Goal: Task Accomplishment & Management: Manage account settings

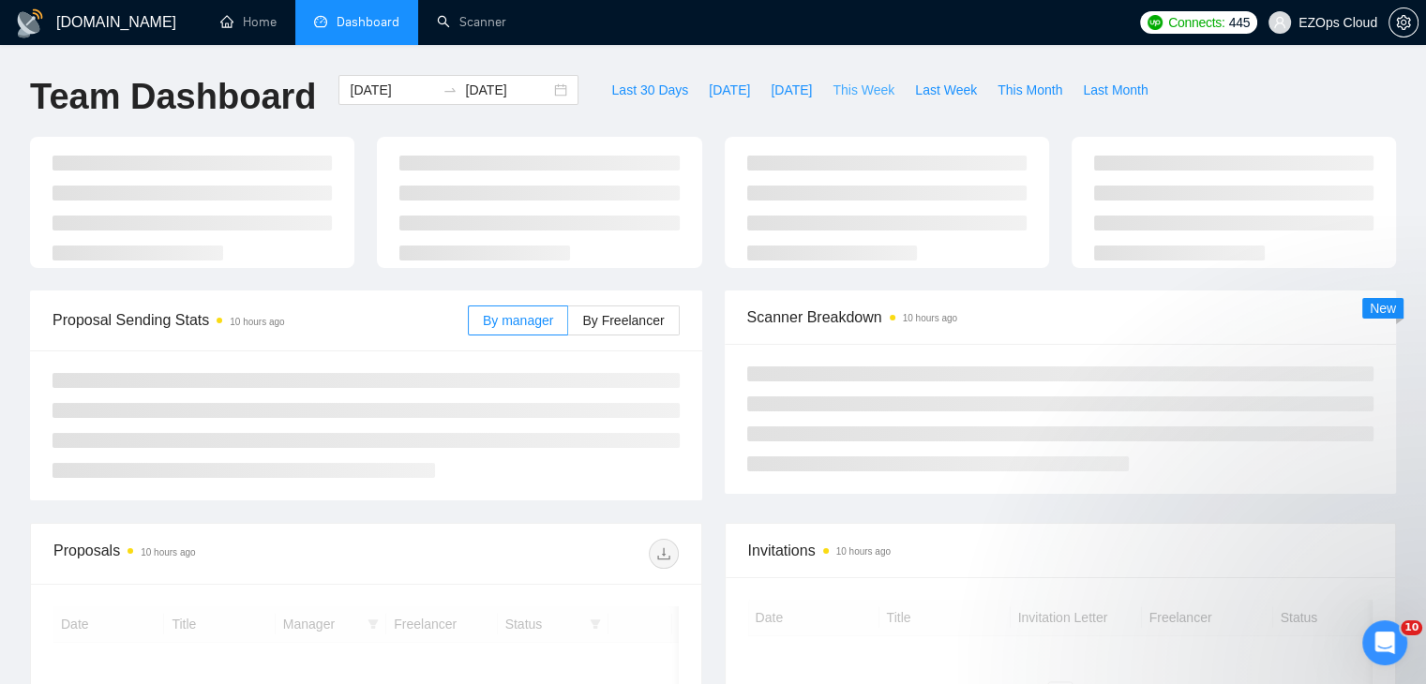
click at [849, 82] on span "This Week" at bounding box center [863, 90] width 62 height 21
type input "[DATE]"
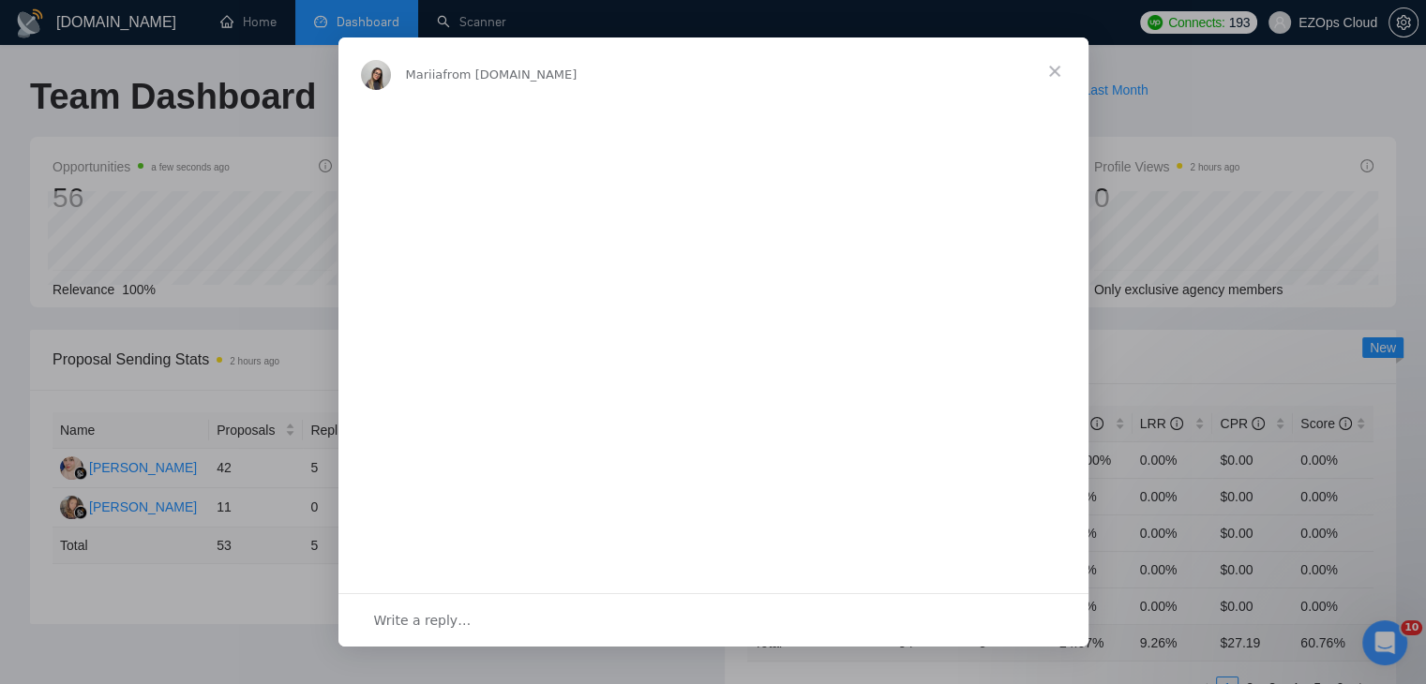
click at [1052, 76] on span "Close" at bounding box center [1054, 70] width 67 height 67
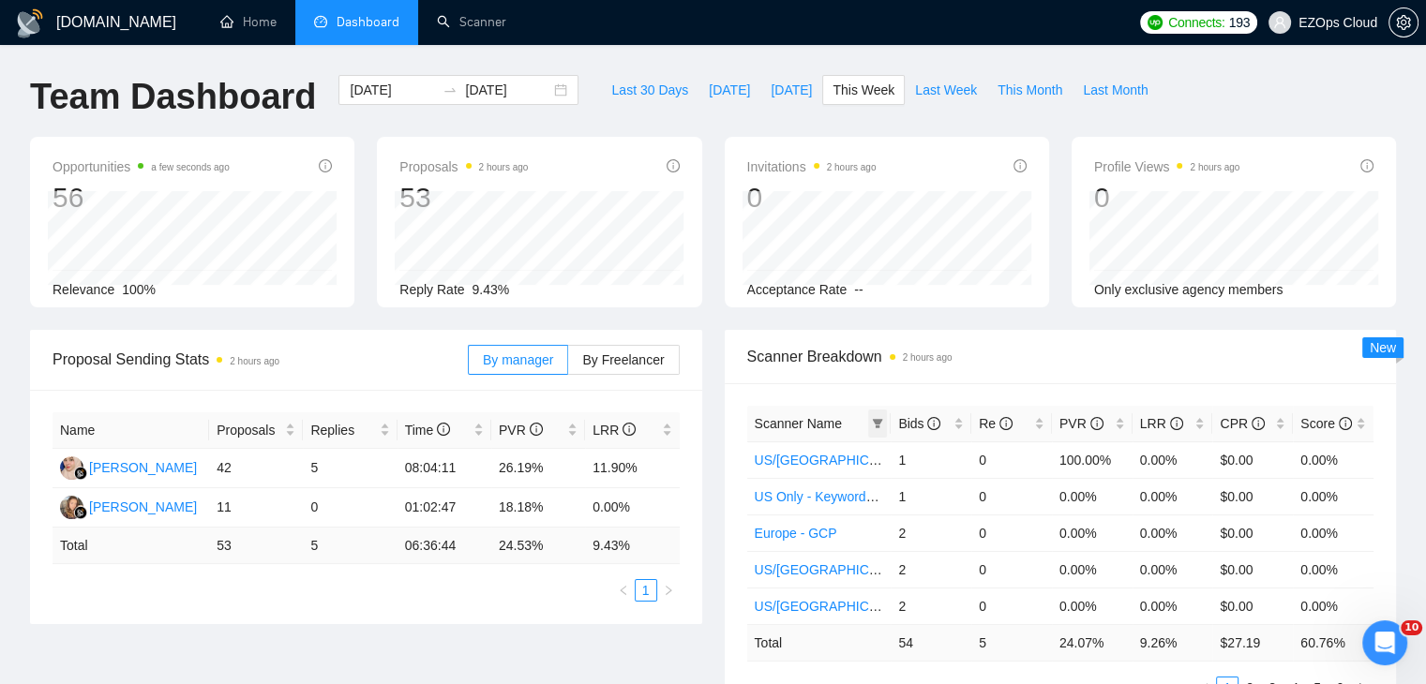
click at [877, 431] on span at bounding box center [877, 424] width 19 height 28
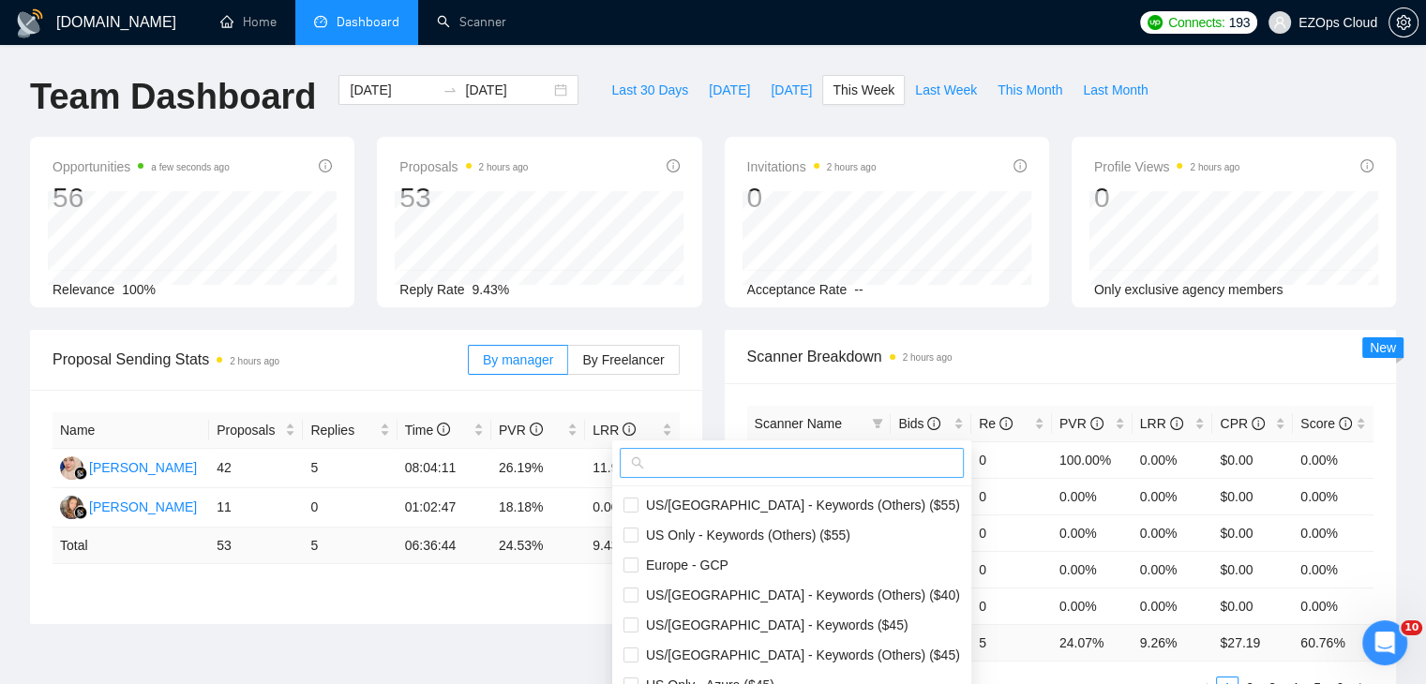
click at [823, 458] on input "text" at bounding box center [800, 463] width 305 height 21
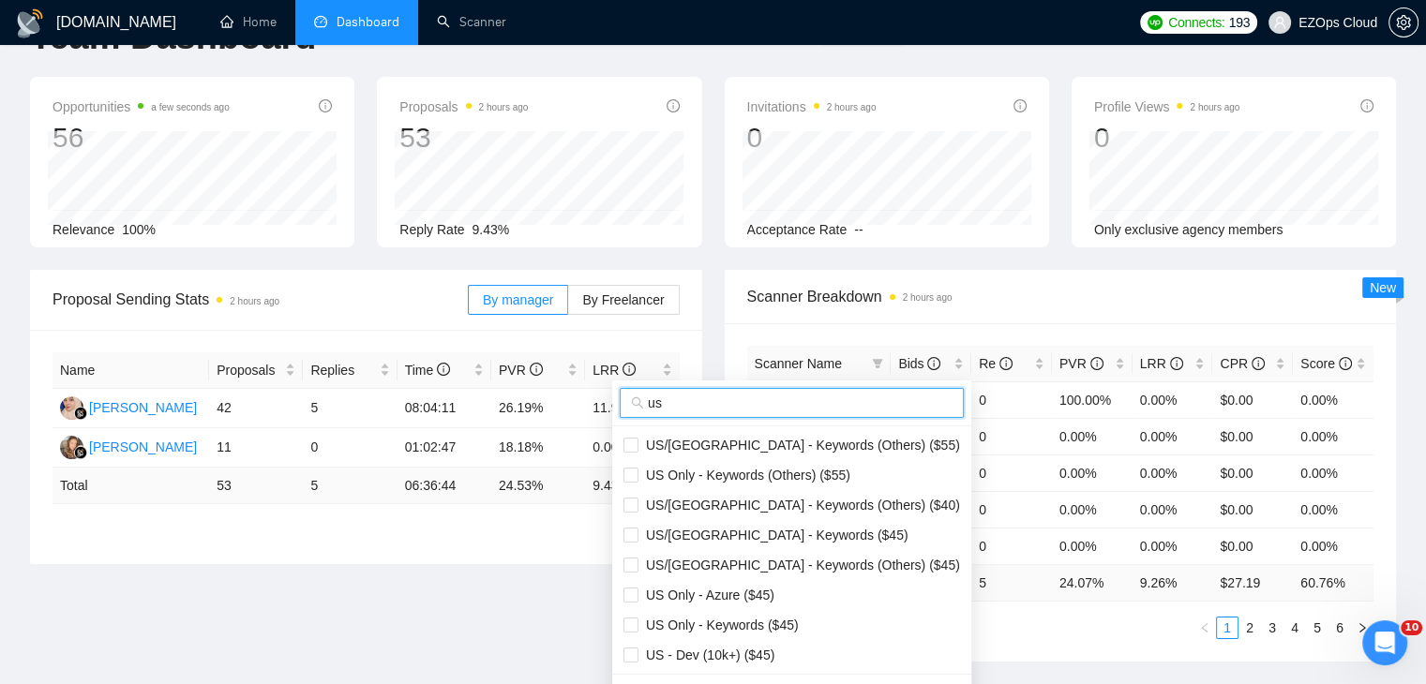
scroll to position [94, 0]
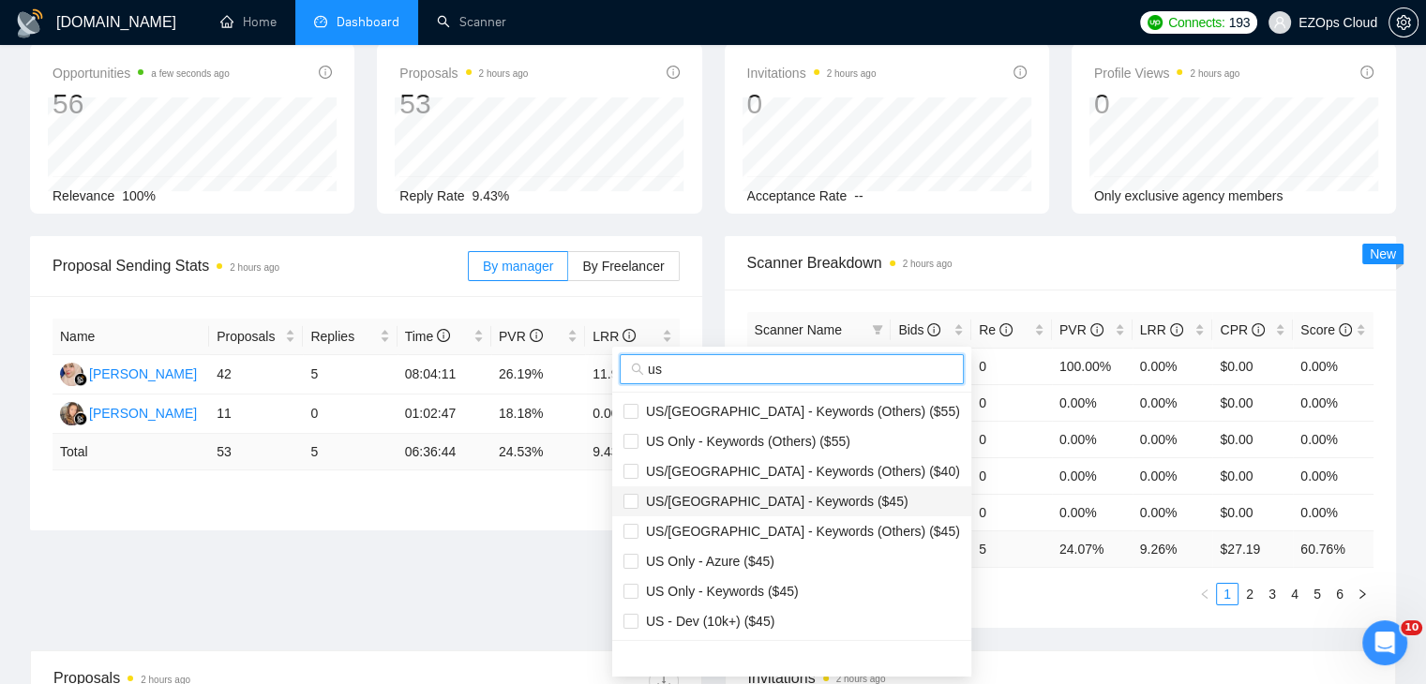
type input "us"
click at [804, 494] on span "US/[GEOGRAPHIC_DATA] - Keywords ($45)" at bounding box center [773, 501] width 270 height 15
checkbox input "true"
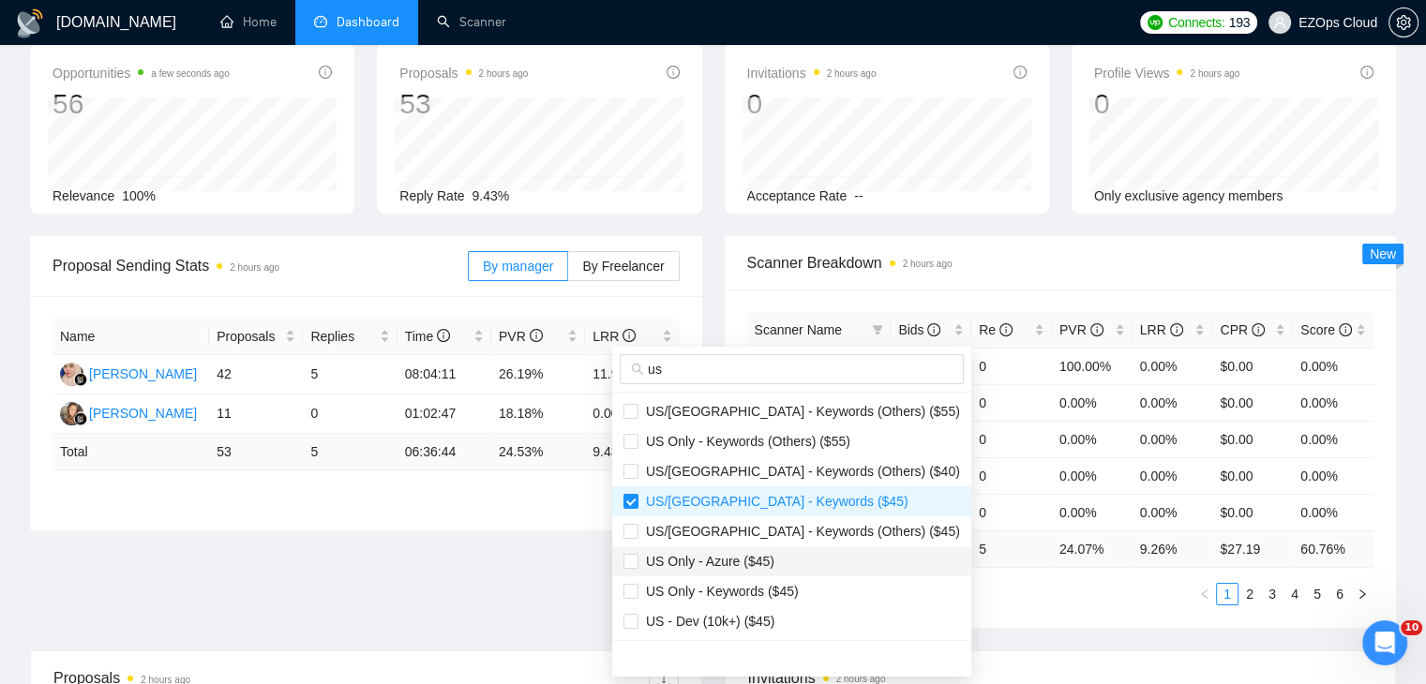
click at [806, 571] on span "US Only - Azure ($45)" at bounding box center [791, 561] width 337 height 21
checkbox input "true"
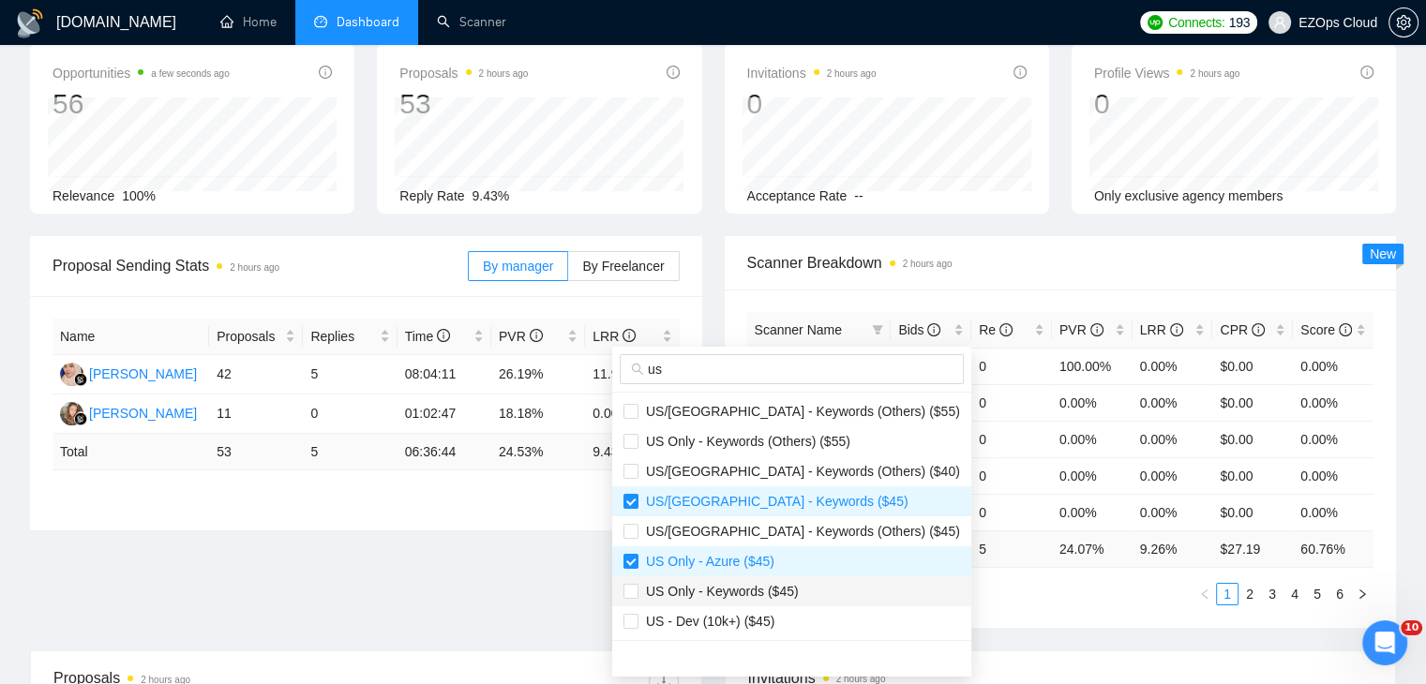
click at [815, 597] on span "US Only - Keywords ($45)" at bounding box center [791, 591] width 337 height 21
checkbox input "true"
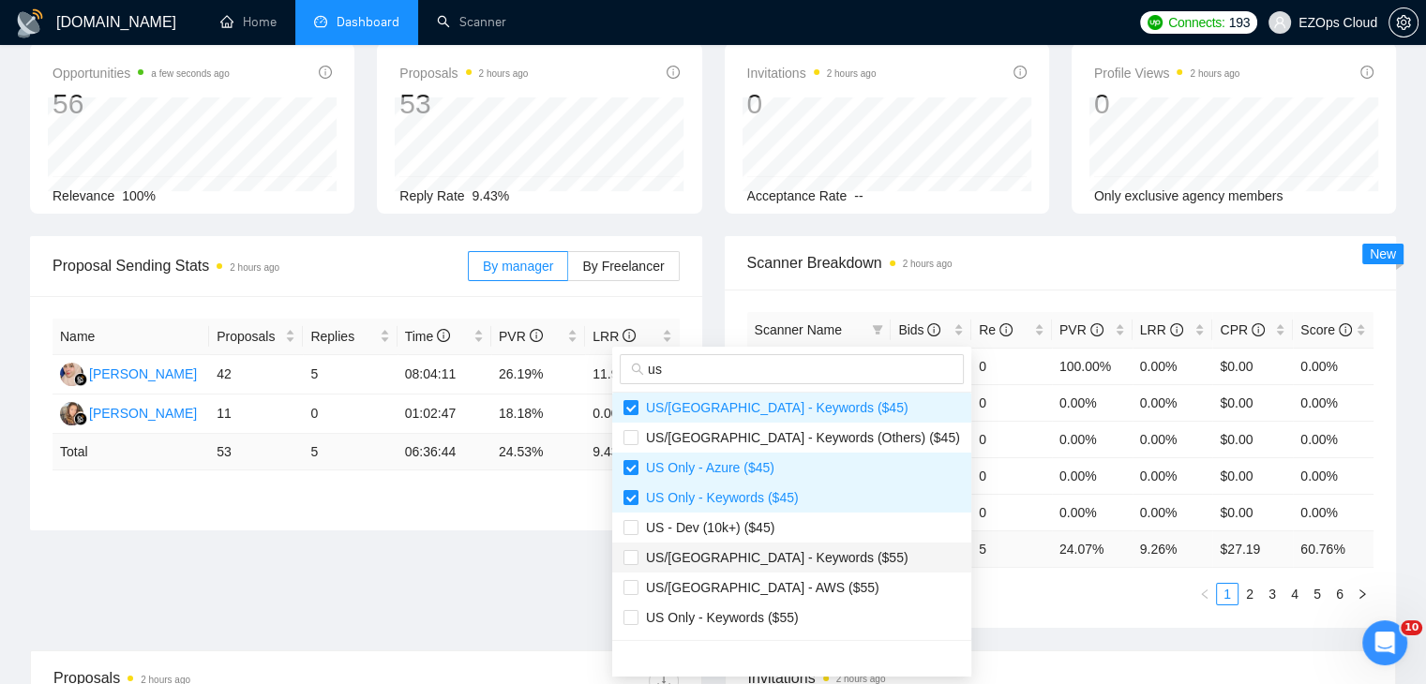
click at [789, 550] on span "US/[GEOGRAPHIC_DATA] - Keywords ($55)" at bounding box center [773, 557] width 270 height 15
checkbox input "true"
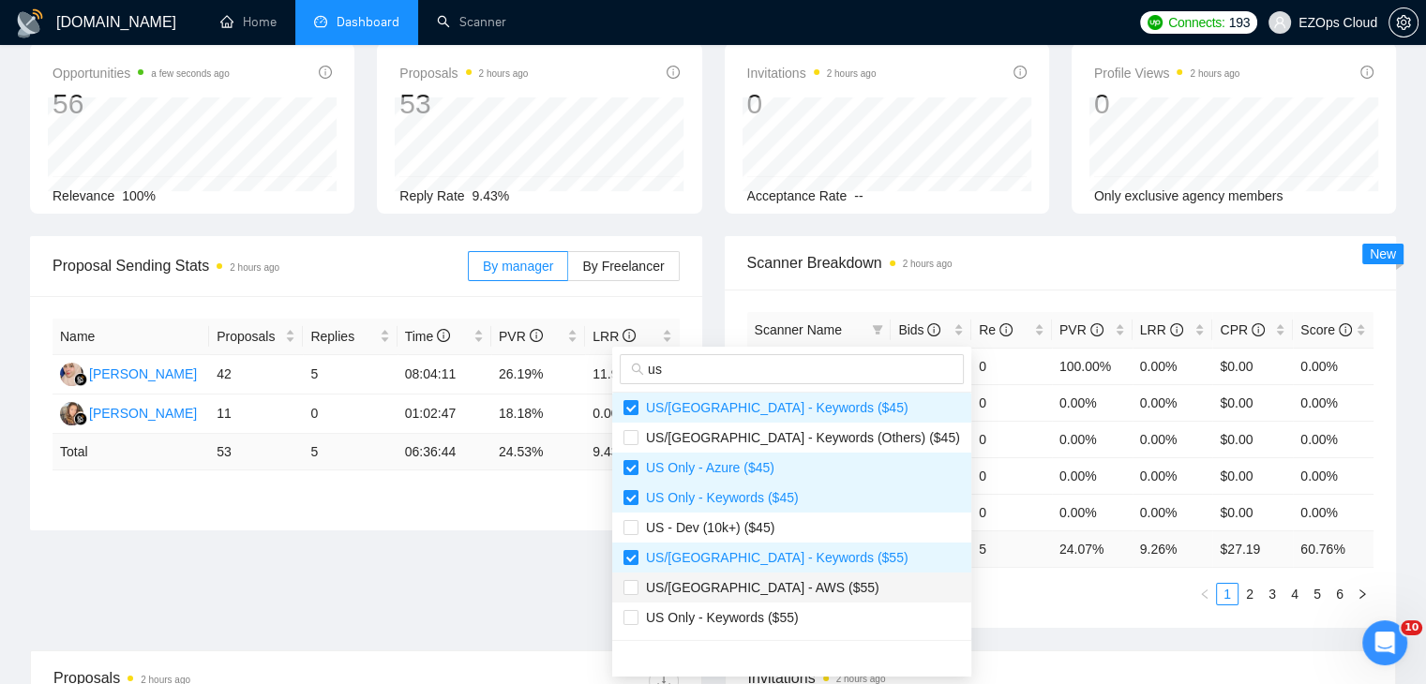
click at [809, 586] on span "US/[GEOGRAPHIC_DATA] - AWS ($55)" at bounding box center [791, 587] width 337 height 21
checkbox input "true"
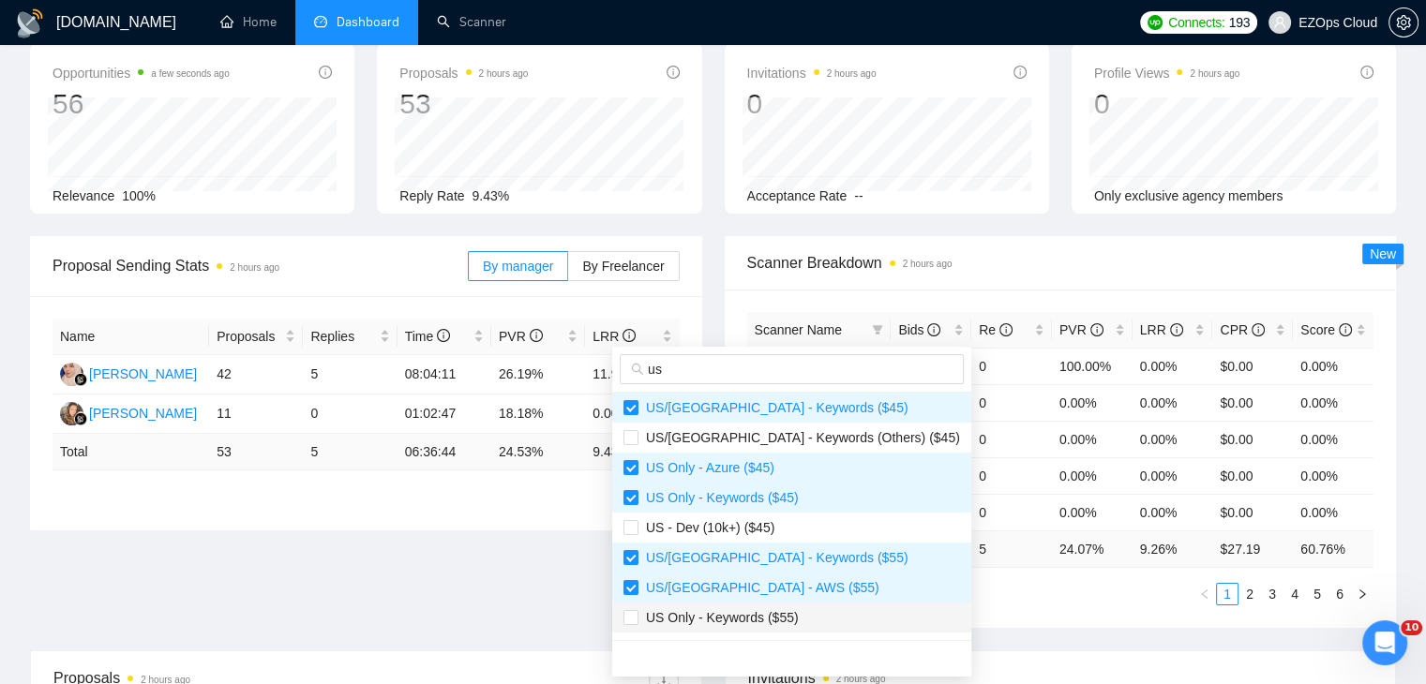
click at [820, 616] on span "US Only - Keywords ($55)" at bounding box center [791, 617] width 337 height 21
checkbox input "true"
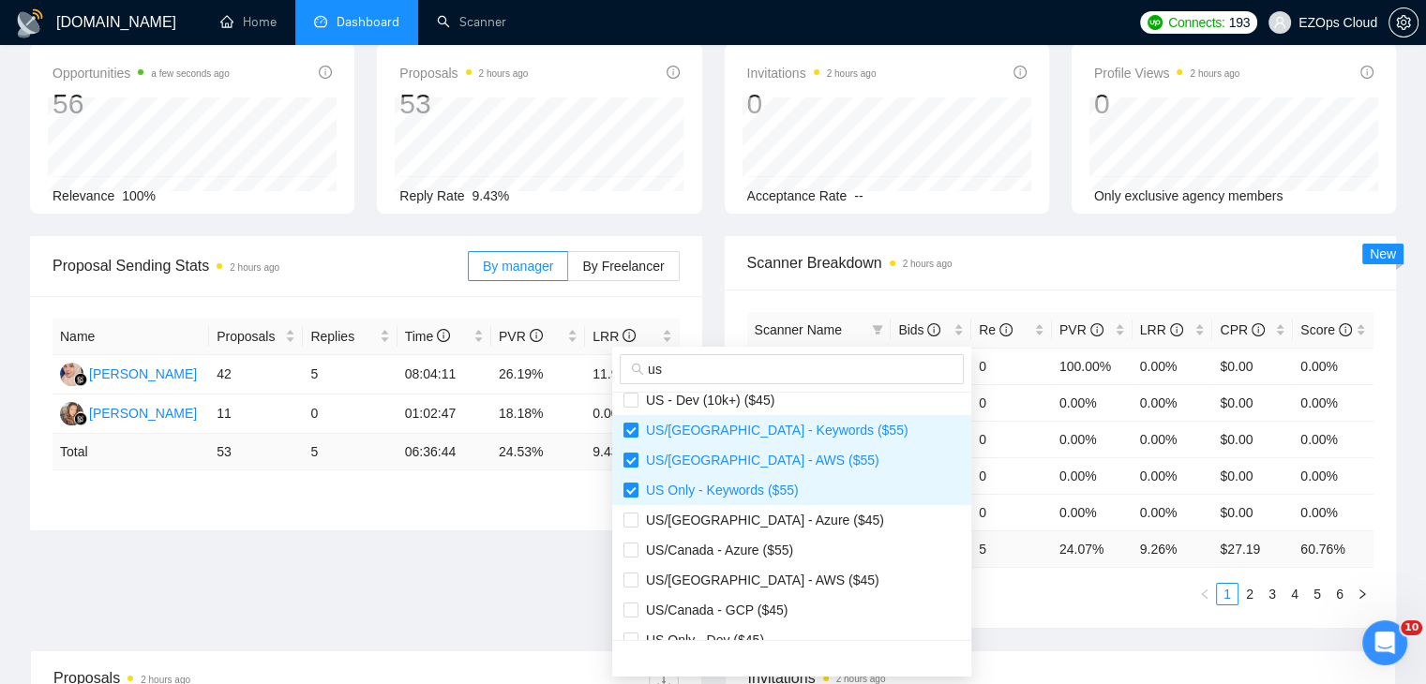
scroll to position [281, 0]
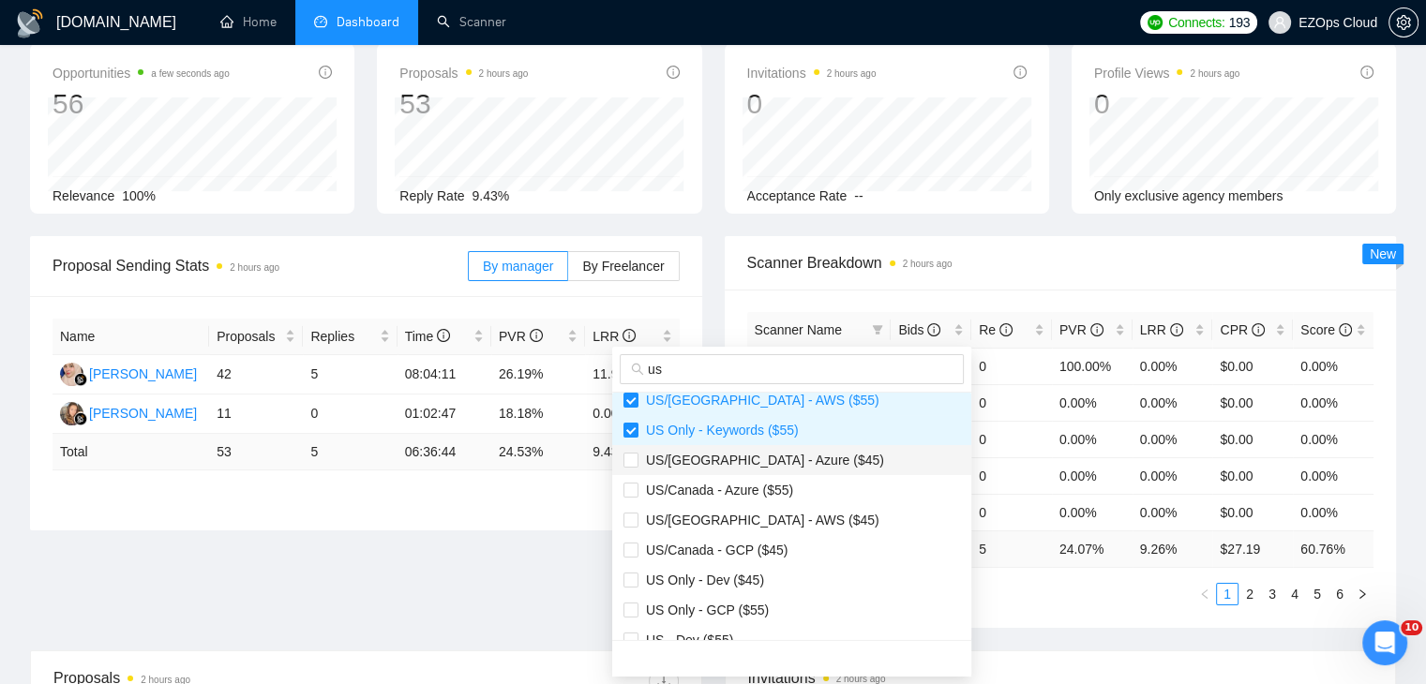
click at [775, 463] on span "US/[GEOGRAPHIC_DATA] - Azure ($45)" at bounding box center [761, 460] width 246 height 15
checkbox input "true"
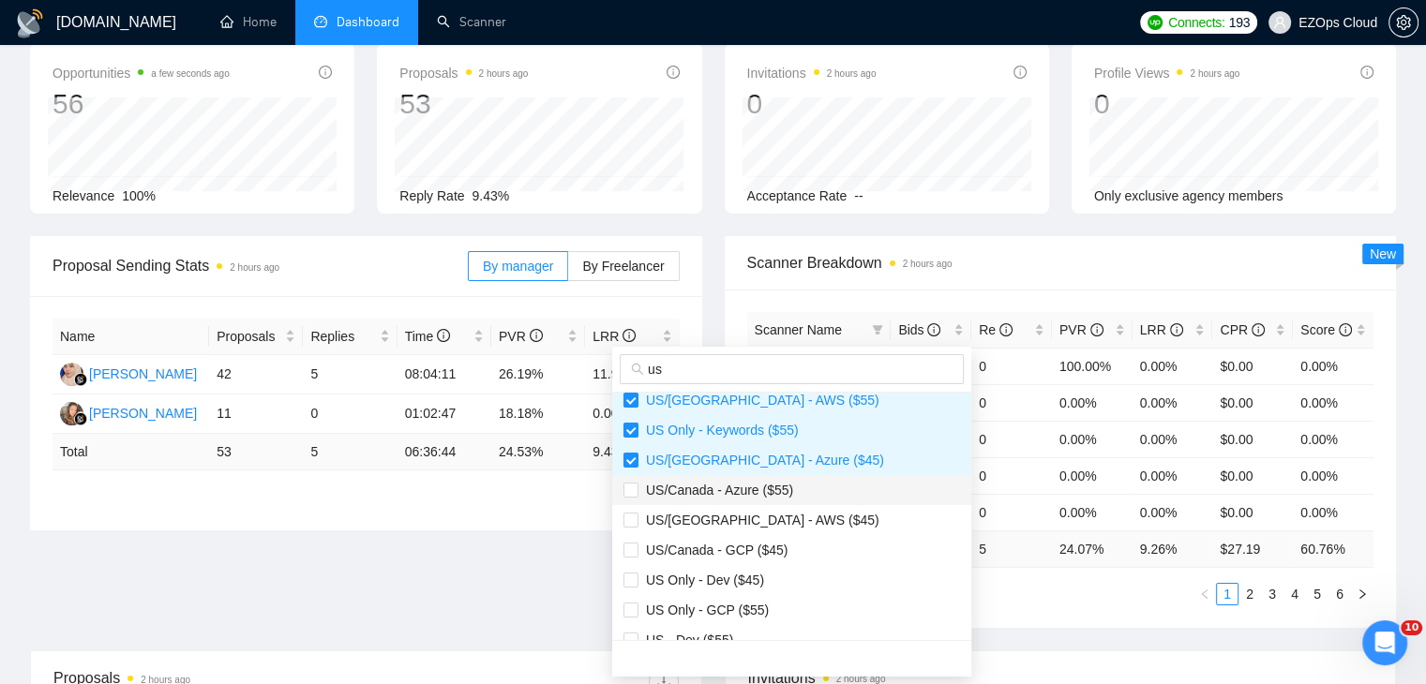
click at [791, 481] on span "US/Canada - Azure ($55)" at bounding box center [791, 490] width 337 height 21
checkbox input "true"
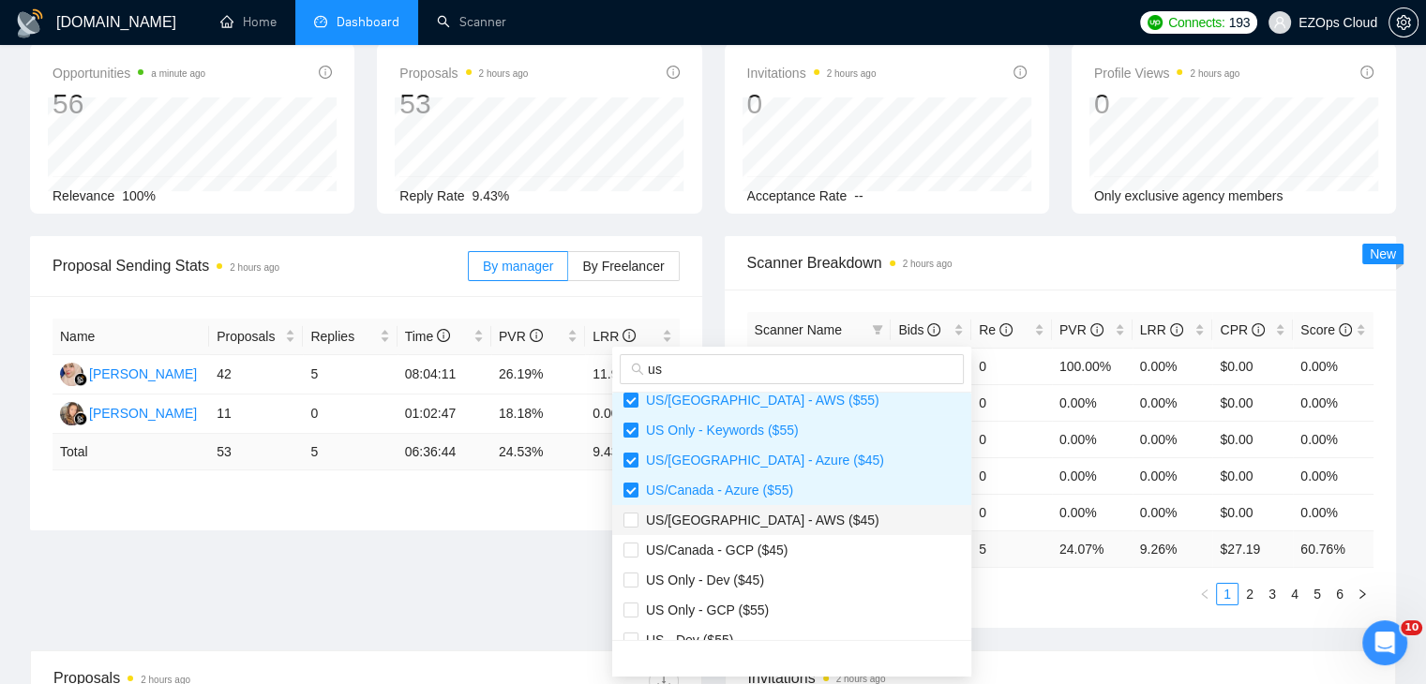
click at [800, 520] on span "US/[GEOGRAPHIC_DATA] - AWS ($45)" at bounding box center [791, 520] width 337 height 21
checkbox input "true"
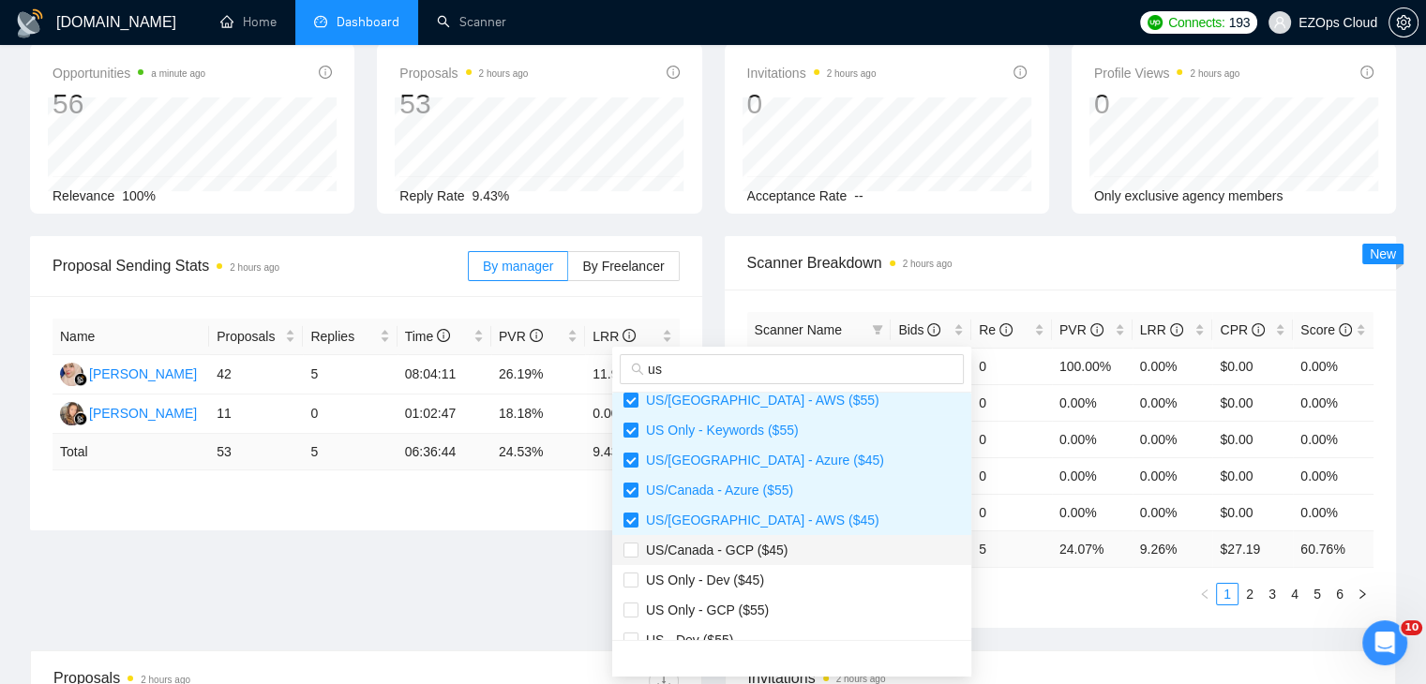
click at [792, 545] on span "US/Canada - GCP ($45)" at bounding box center [791, 550] width 337 height 21
checkbox input "true"
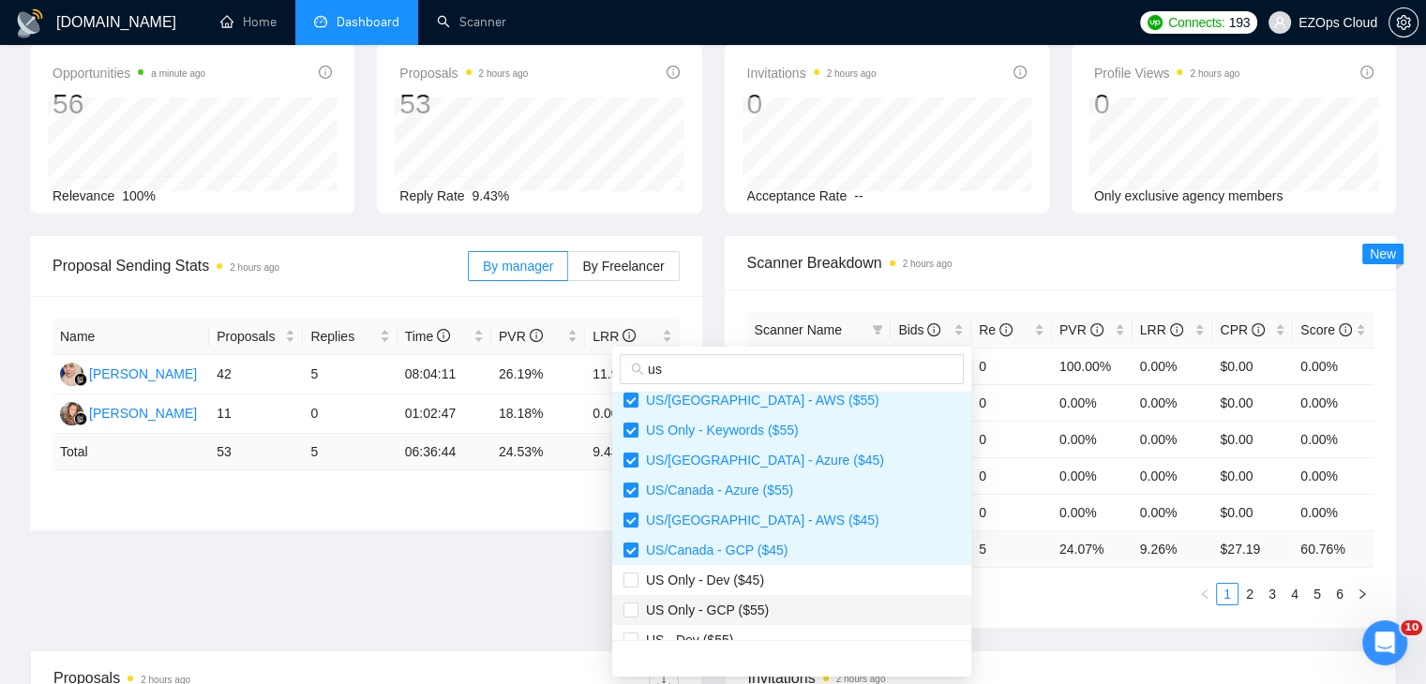
click at [776, 604] on span "US Only - GCP ($55)" at bounding box center [791, 610] width 337 height 21
checkbox input "true"
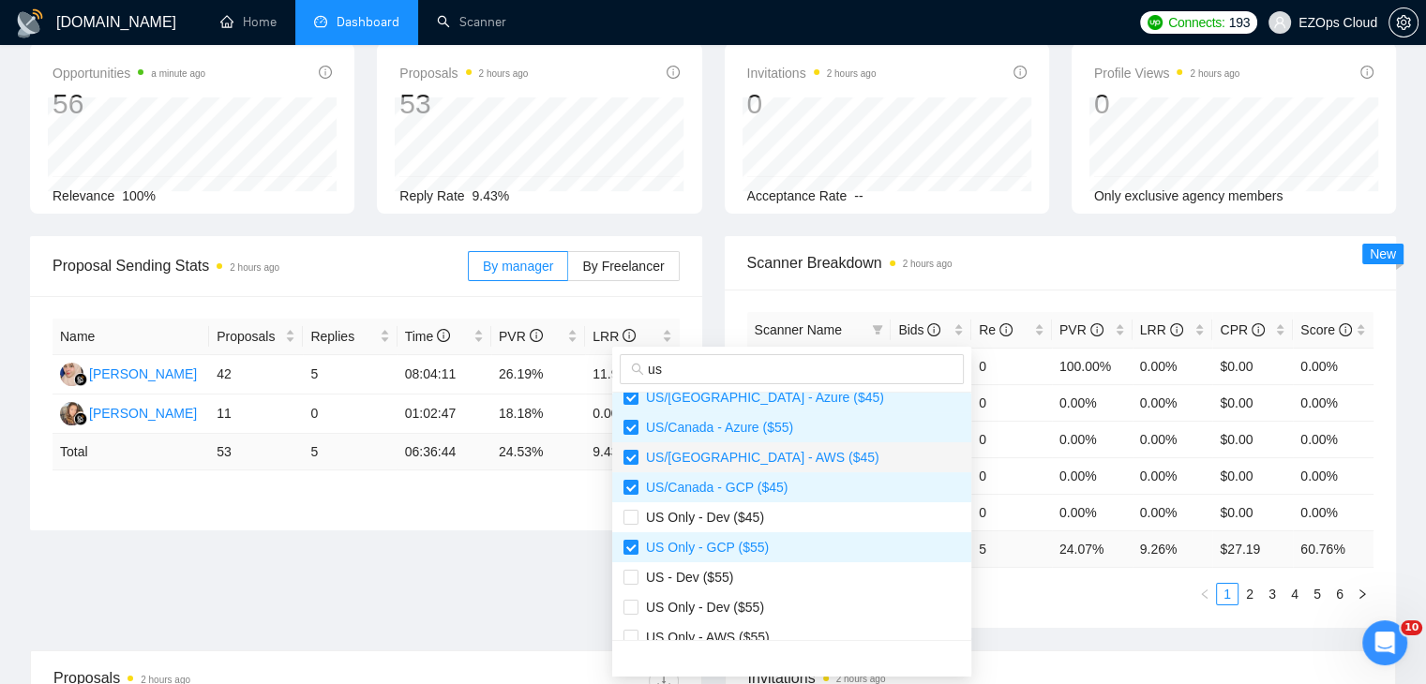
scroll to position [375, 0]
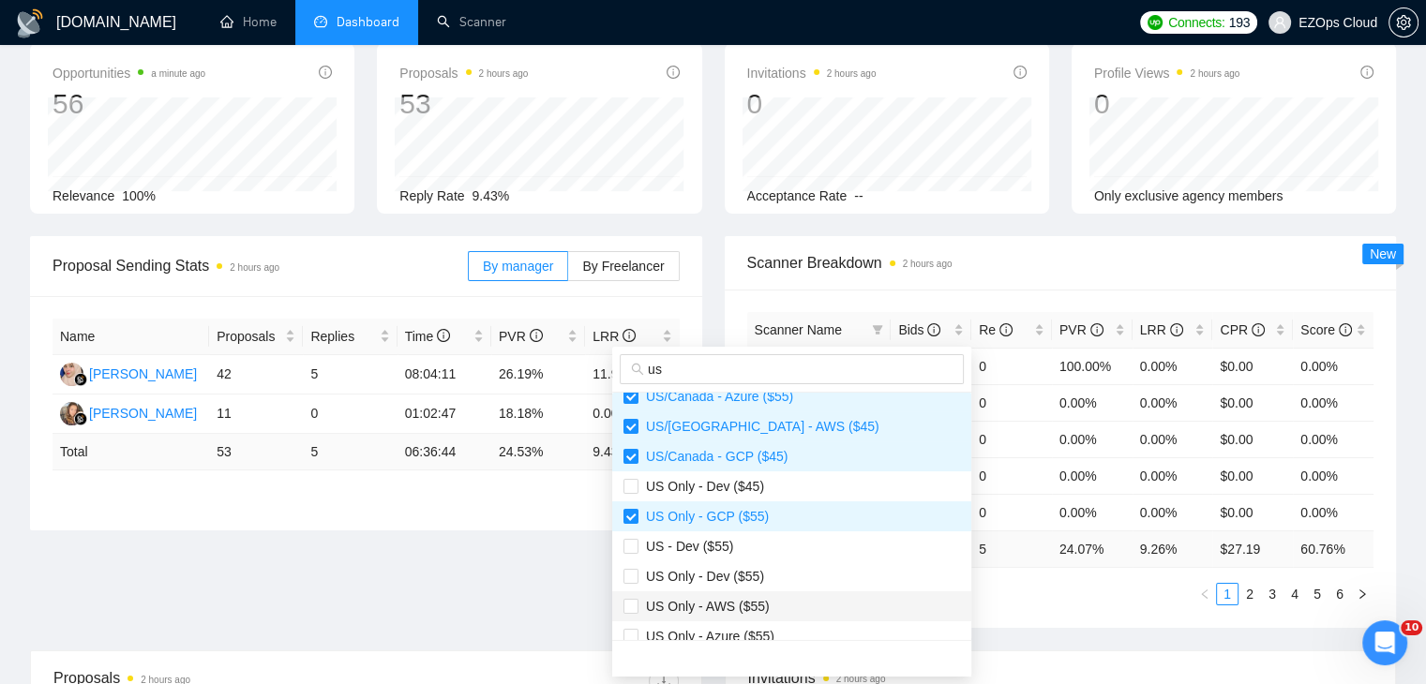
click at [781, 602] on span "US Only - AWS ($55)" at bounding box center [791, 606] width 337 height 21
checkbox input "true"
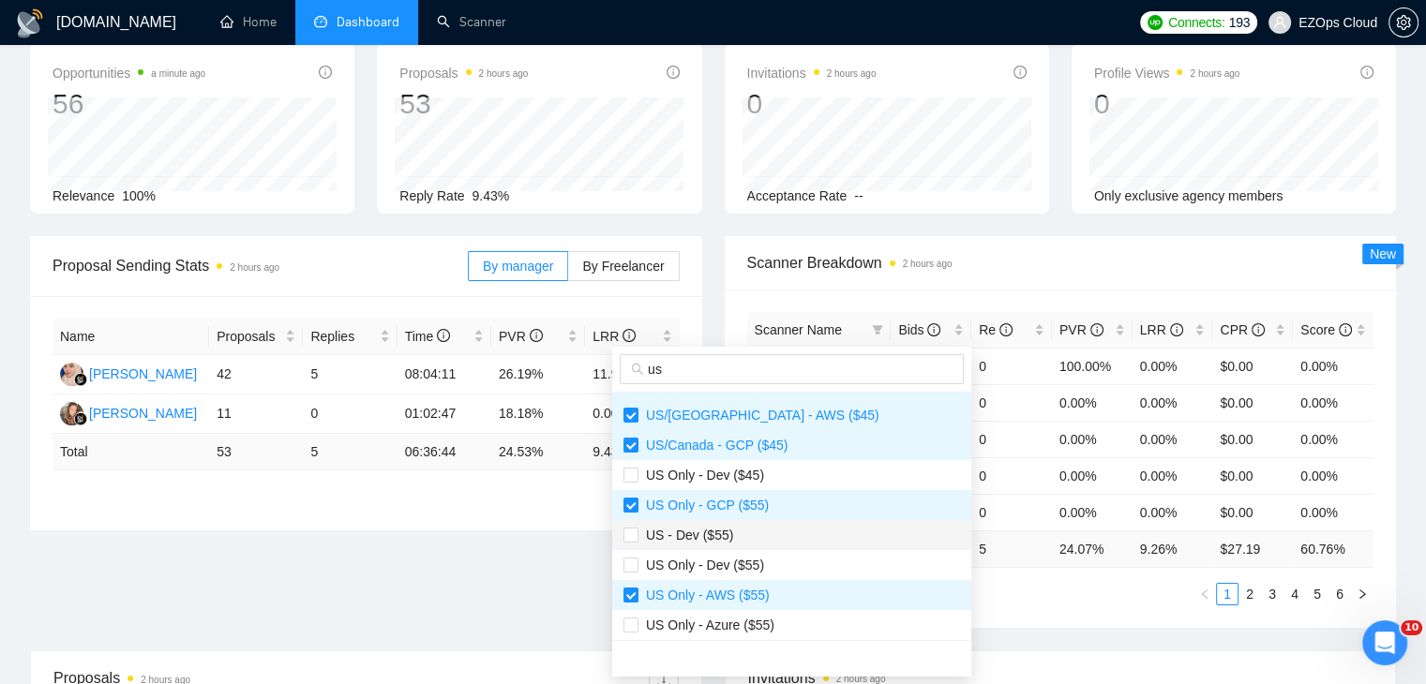
scroll to position [390, 0]
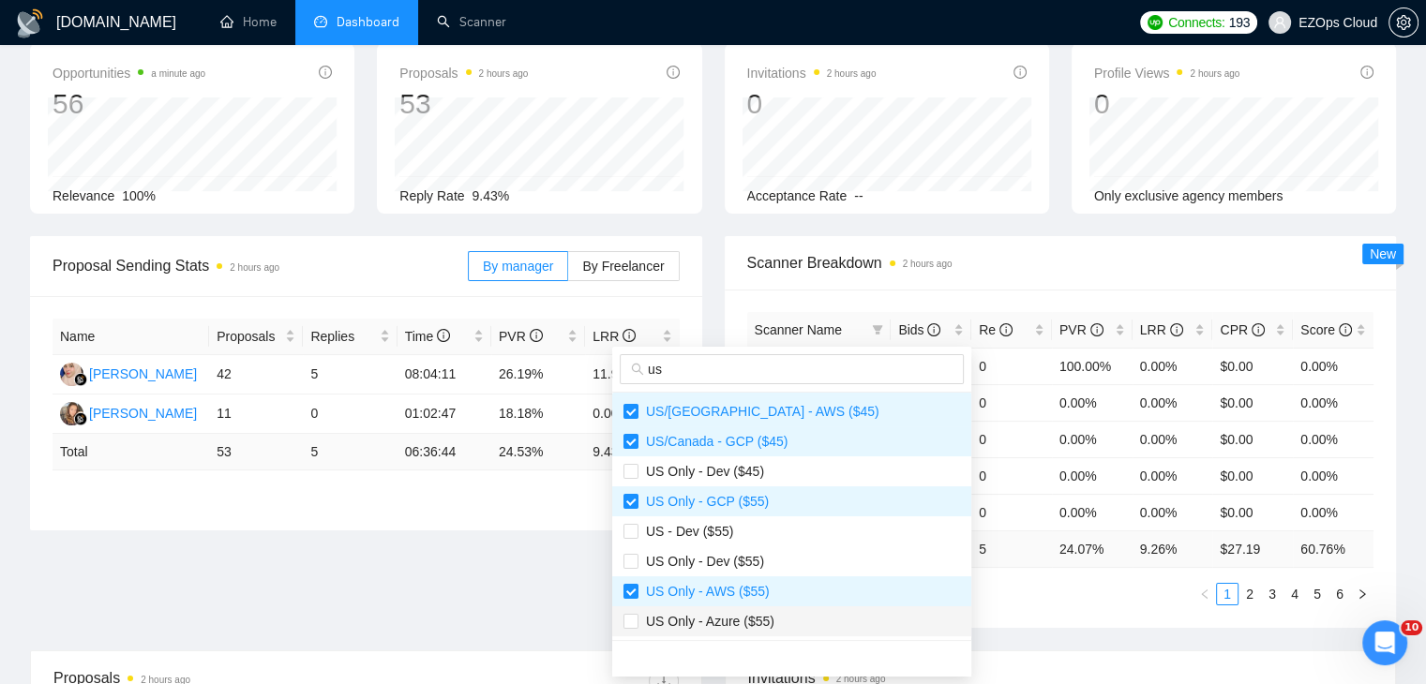
click at [781, 620] on span "US Only - Azure ($55)" at bounding box center [791, 621] width 337 height 21
checkbox input "true"
click at [944, 616] on div "Scanner Name Bids Re PVR LRR CPR Score [GEOGRAPHIC_DATA]/[GEOGRAPHIC_DATA] - Ke…" at bounding box center [1061, 459] width 672 height 338
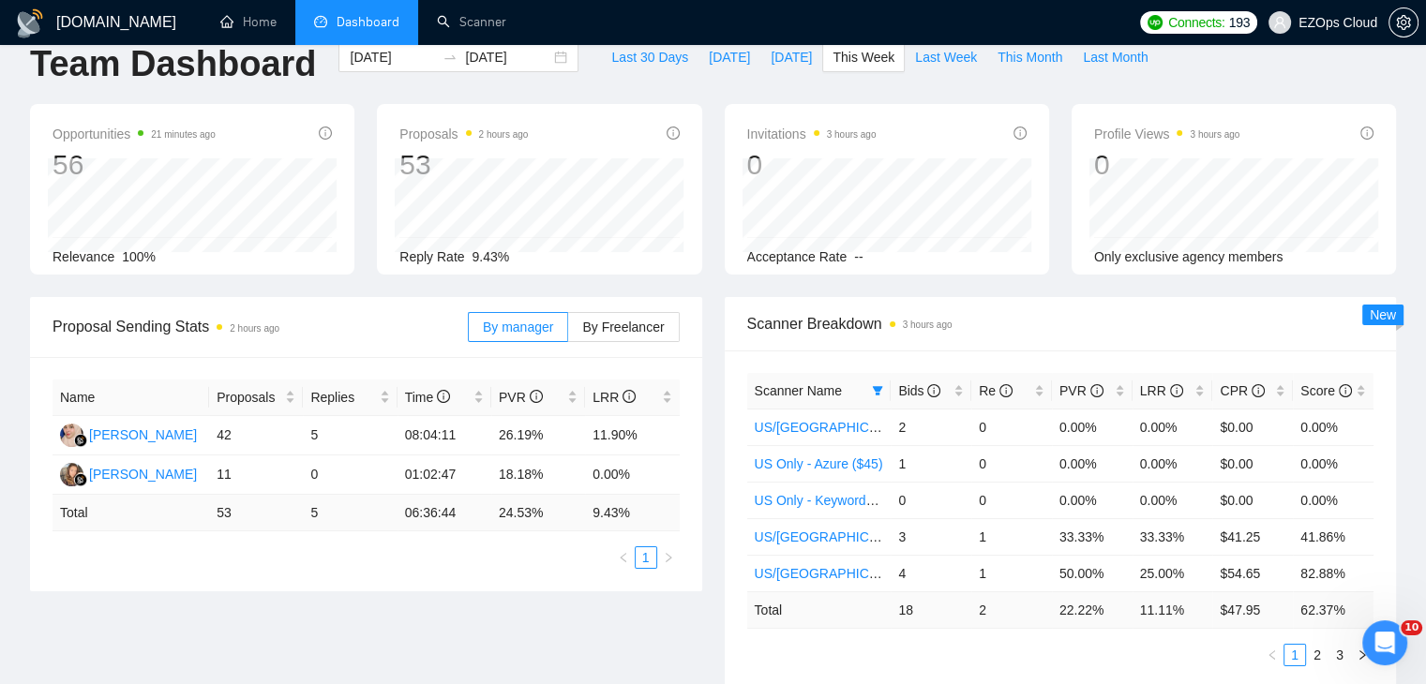
scroll to position [0, 0]
